Goal: Entertainment & Leisure: Consume media (video, audio)

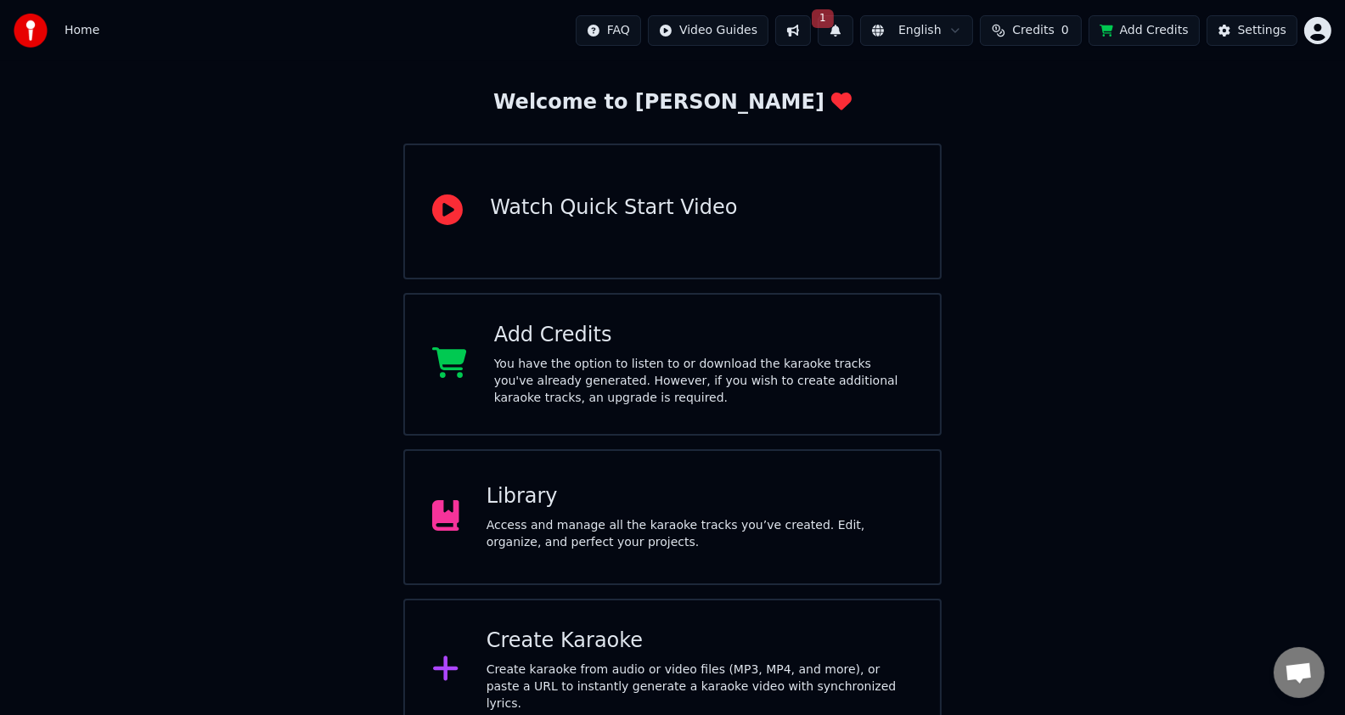
scroll to position [93, 0]
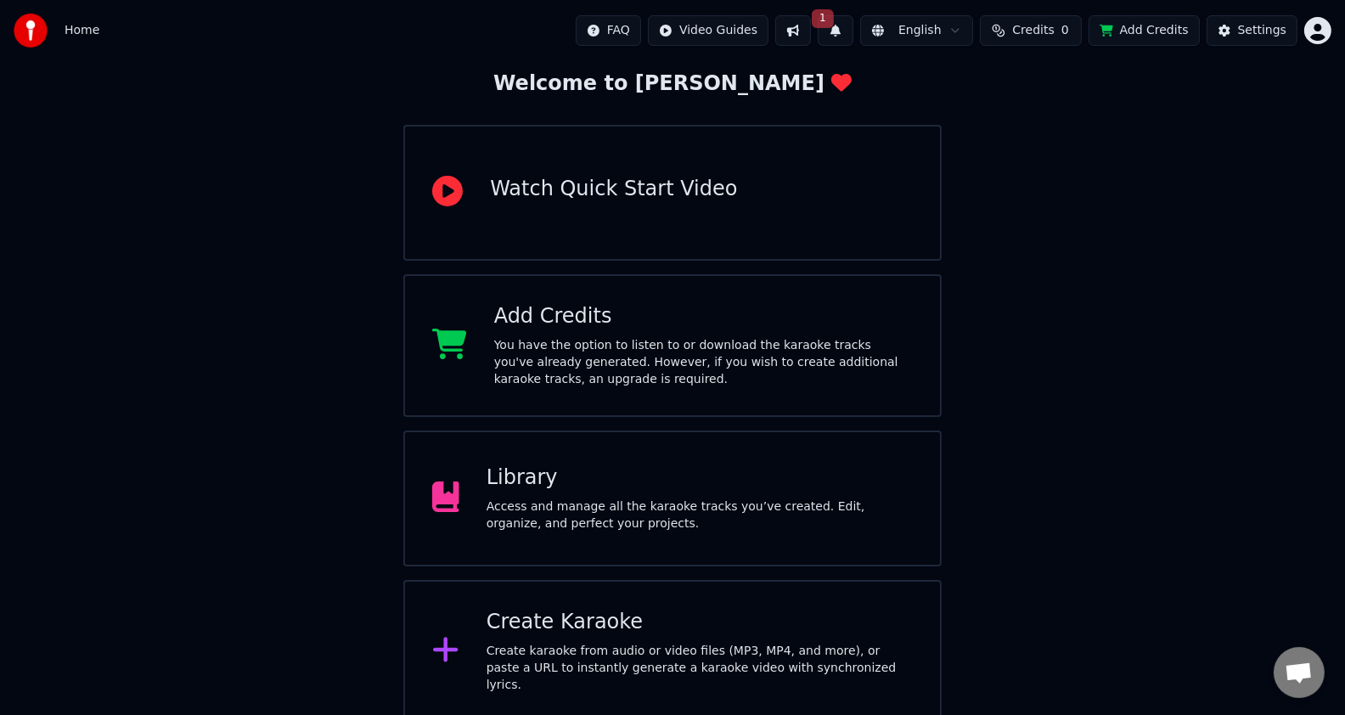
click at [803, 636] on div "Create Karaoke" at bounding box center [700, 622] width 426 height 27
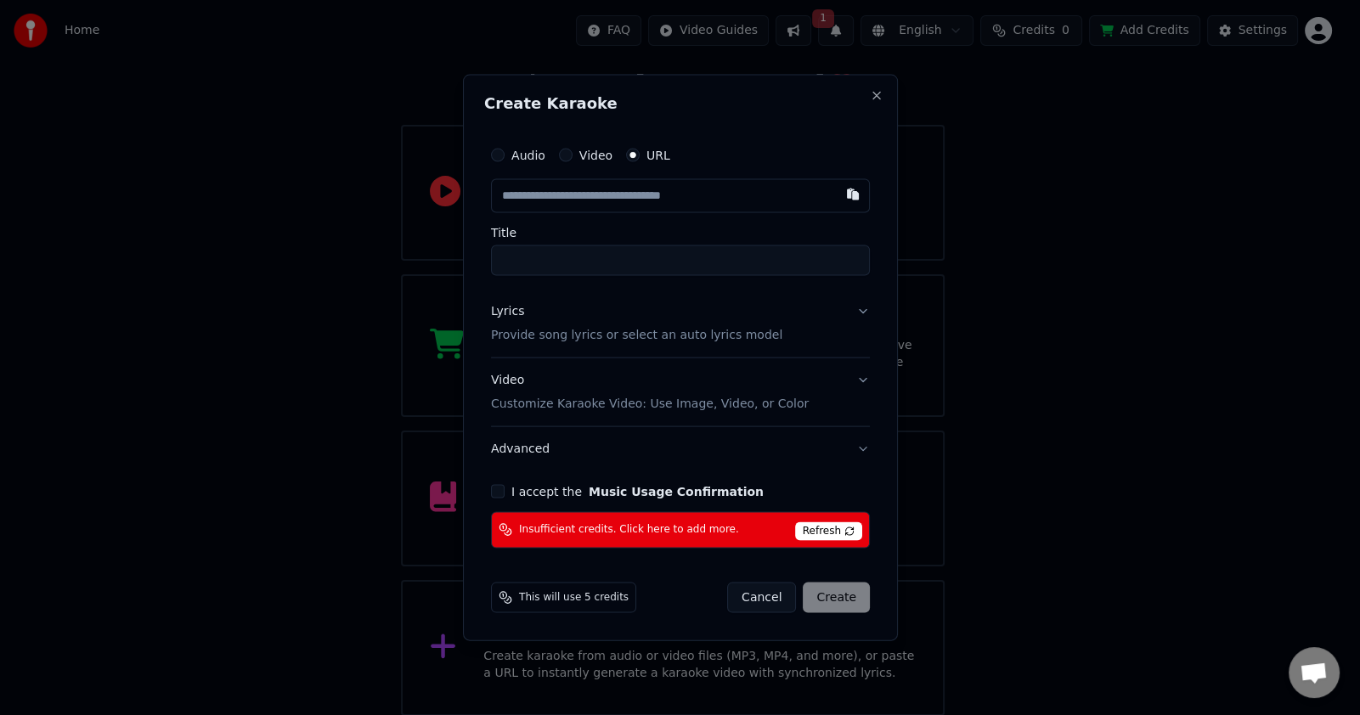
click at [879, 83] on div "Create Karaoke Audio Video URL Title Lyrics Provide song lyrics or select an au…" at bounding box center [680, 358] width 435 height 567
click at [873, 98] on button "Close" at bounding box center [877, 96] width 14 height 14
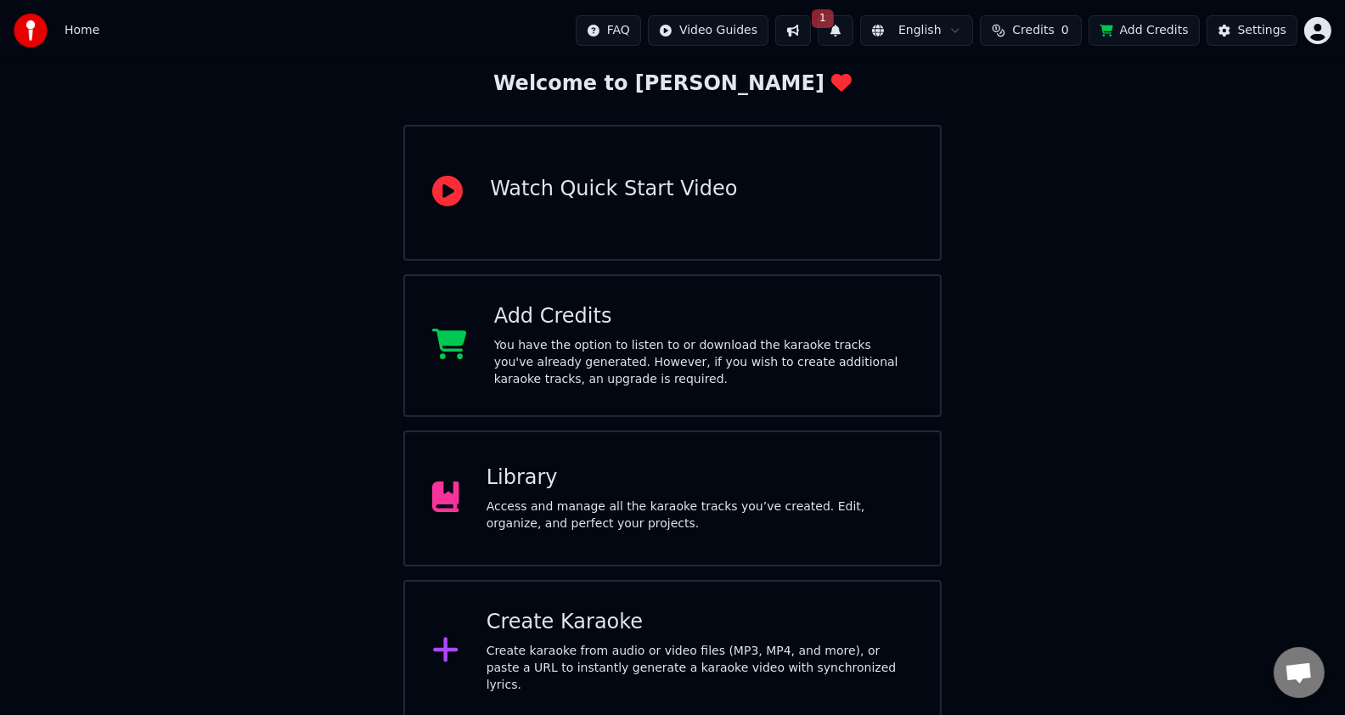
click at [786, 179] on div "Watch Quick Start Video" at bounding box center [672, 193] width 539 height 136
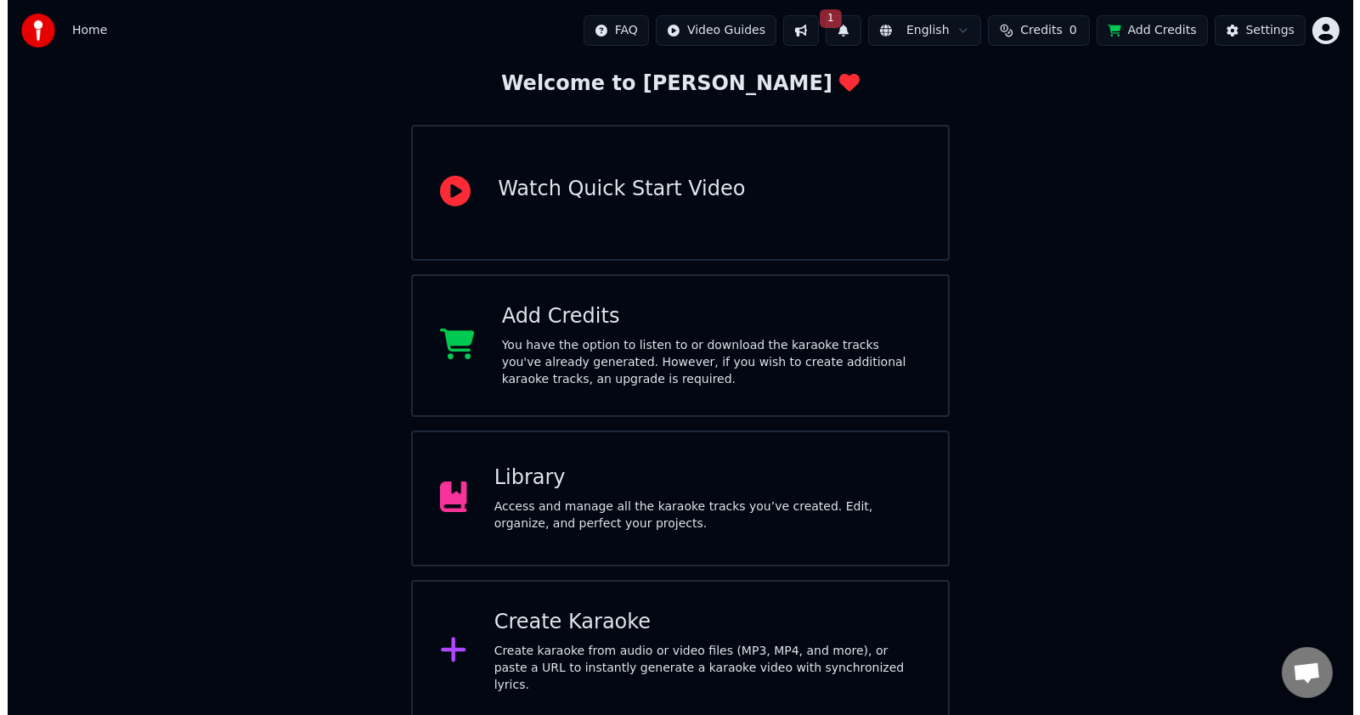
scroll to position [0, 0]
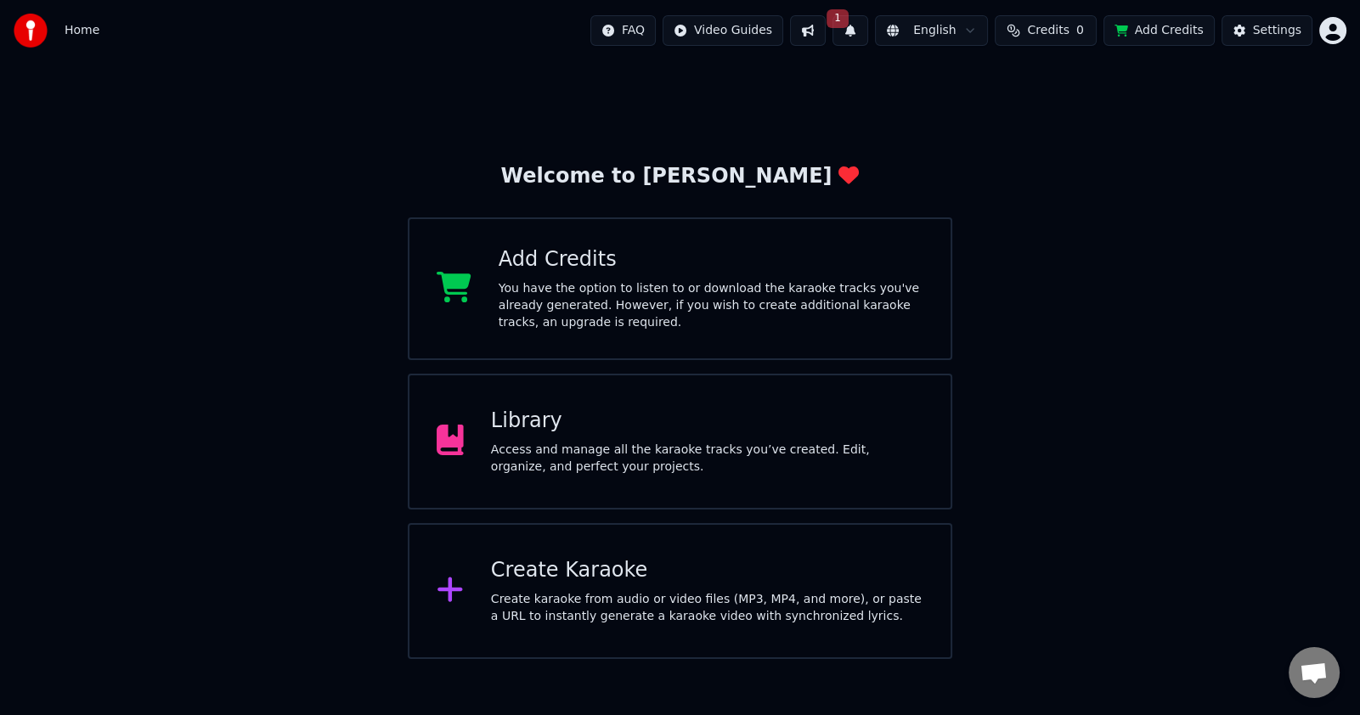
click at [539, 263] on div "Add Credits" at bounding box center [711, 259] width 425 height 27
click at [657, 394] on div "Library Access and manage all the karaoke tracks you’ve created. Edit, organize…" at bounding box center [680, 442] width 544 height 136
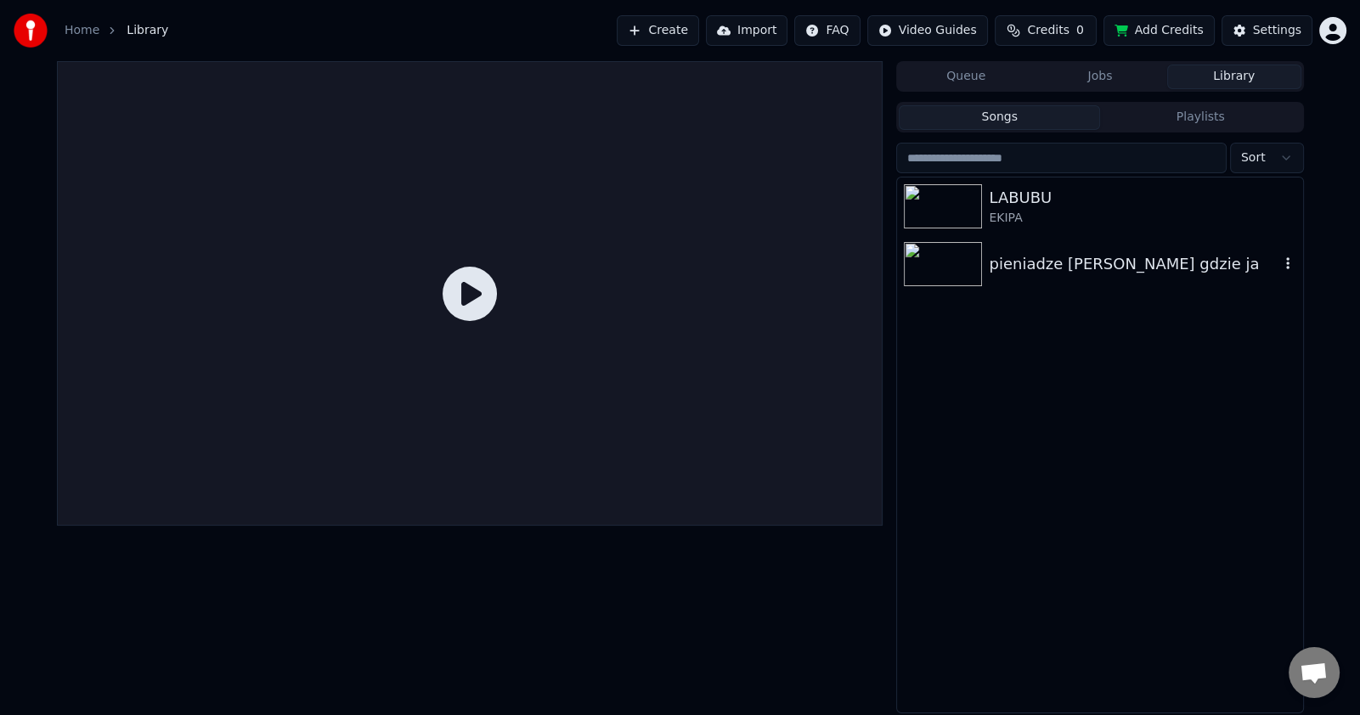
click at [968, 257] on img at bounding box center [943, 264] width 78 height 44
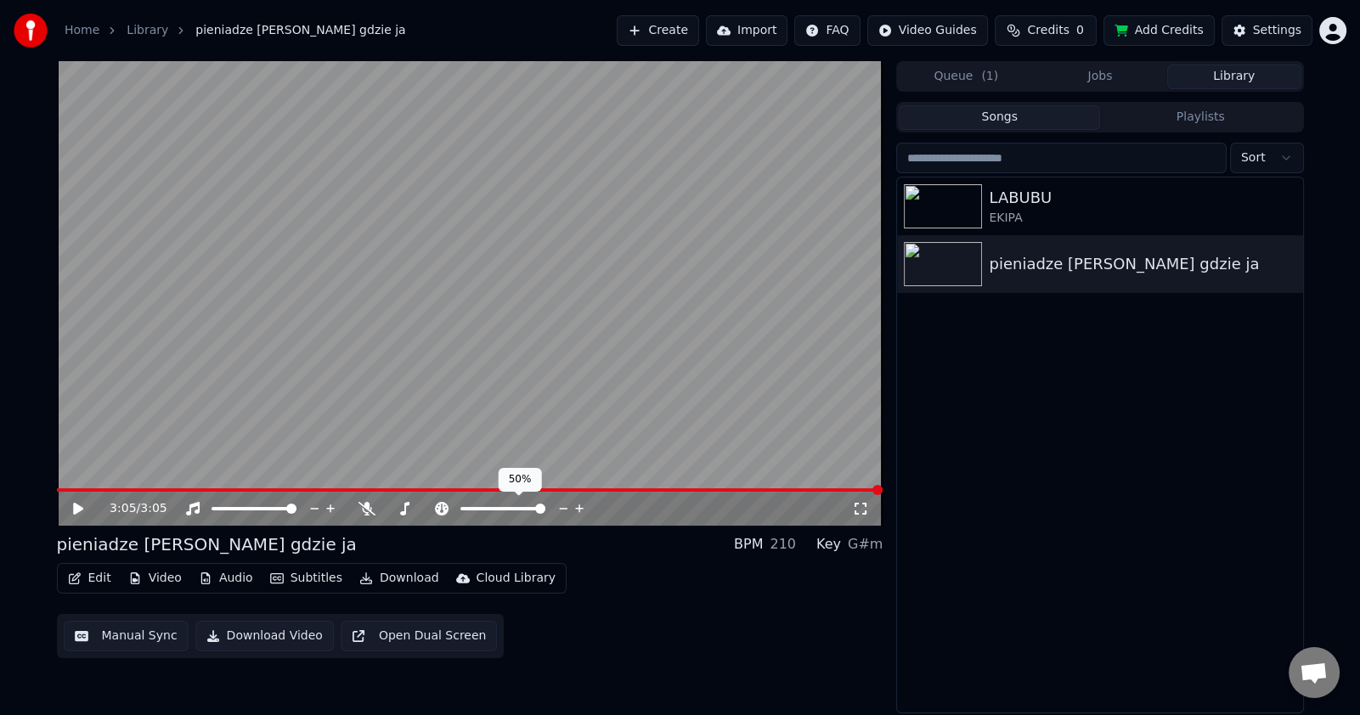
click at [545, 514] on span at bounding box center [540, 509] width 10 height 10
click at [469, 370] on video at bounding box center [470, 293] width 826 height 465
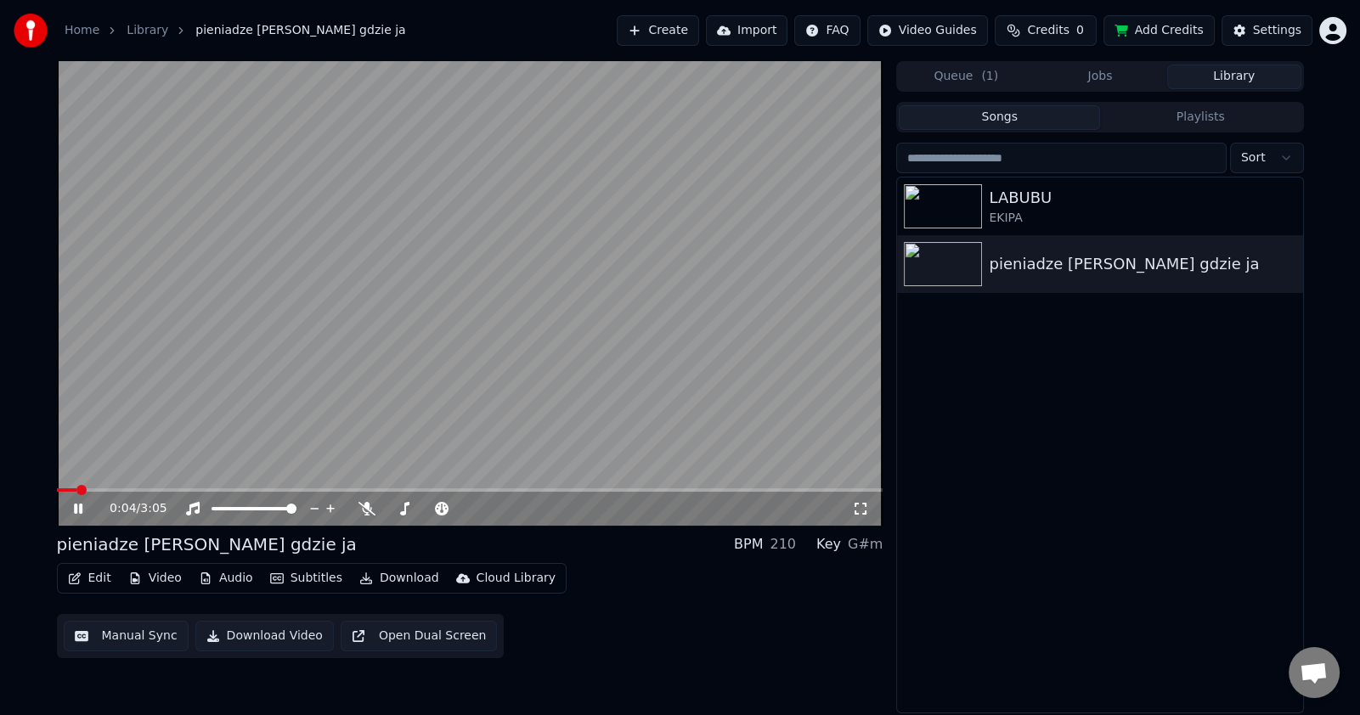
drag, startPoint x: 510, startPoint y: 251, endPoint x: 503, endPoint y: 240, distance: 13.0
click at [503, 240] on video at bounding box center [470, 293] width 826 height 465
